Goal: Task Accomplishment & Management: Use online tool/utility

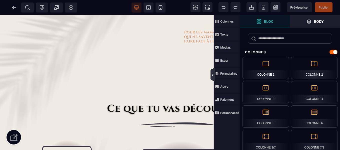
click at [213, 75] on icon at bounding box center [213, 75] width 2 height 3
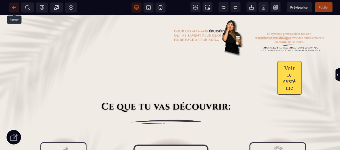
click at [15, 8] on icon at bounding box center [14, 7] width 4 height 0
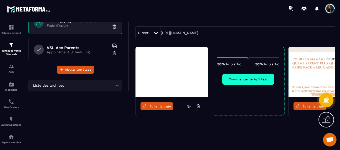
scroll to position [43, 26]
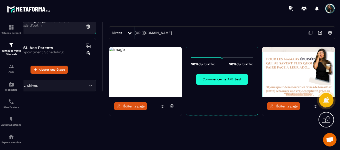
click at [277, 105] on span "Éditer la page" at bounding box center [287, 106] width 22 height 4
